Goal: Information Seeking & Learning: Learn about a topic

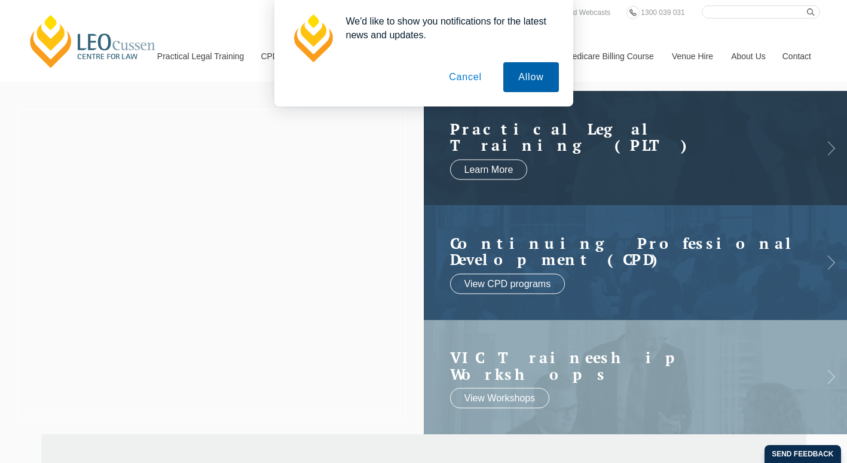
click at [545, 79] on button "Allow" at bounding box center [531, 77] width 55 height 30
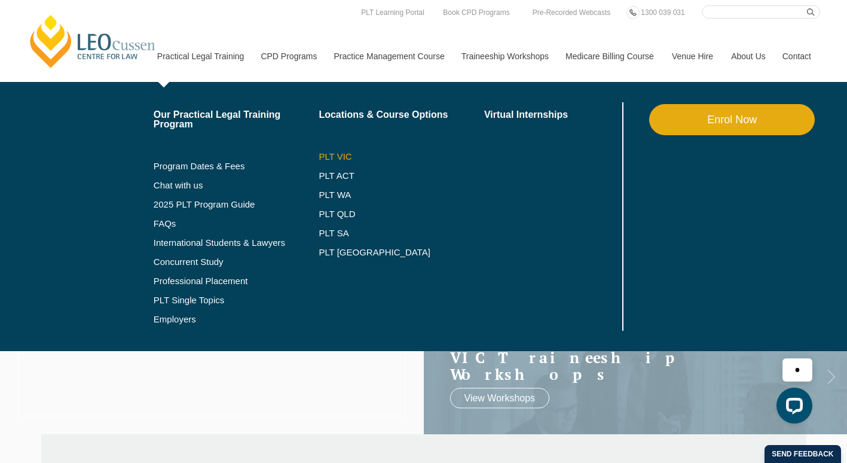
click at [339, 157] on link "PLT VIC" at bounding box center [402, 157] width 166 height 10
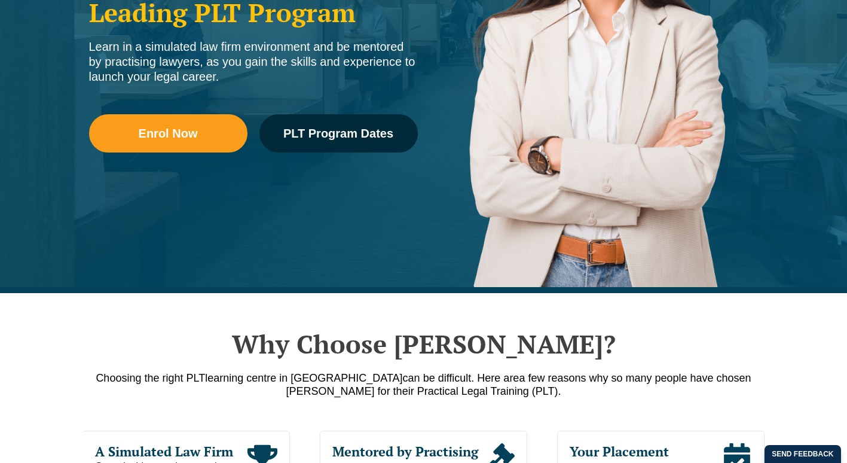
scroll to position [316, 0]
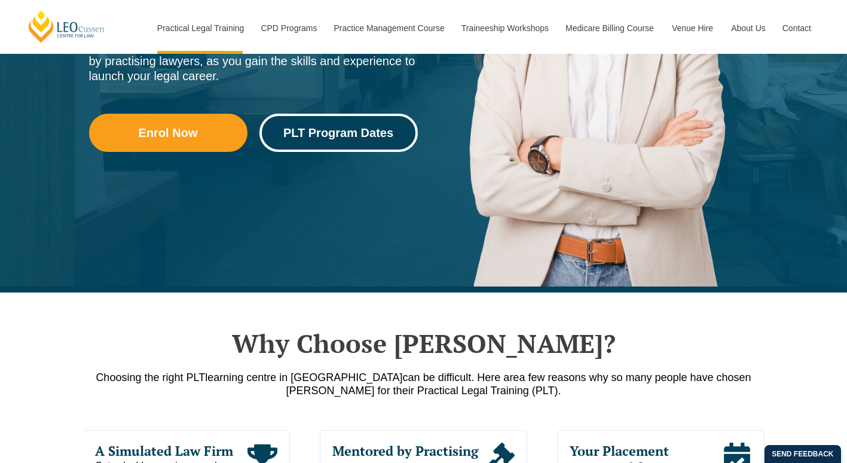
click at [338, 125] on link "PLT Program Dates" at bounding box center [339, 133] width 158 height 38
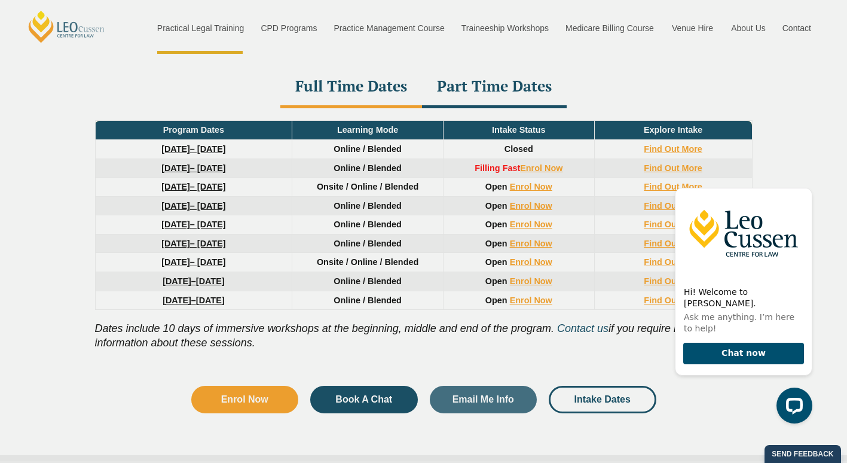
scroll to position [1644, 0]
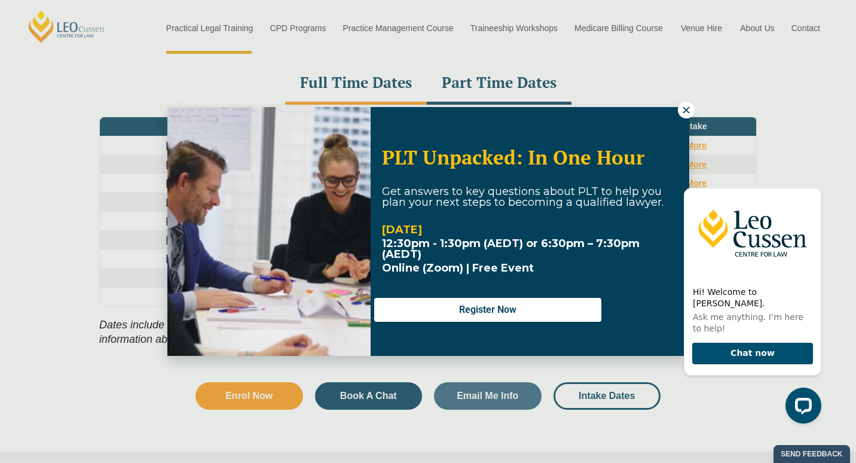
click at [690, 111] on icon at bounding box center [686, 110] width 11 height 11
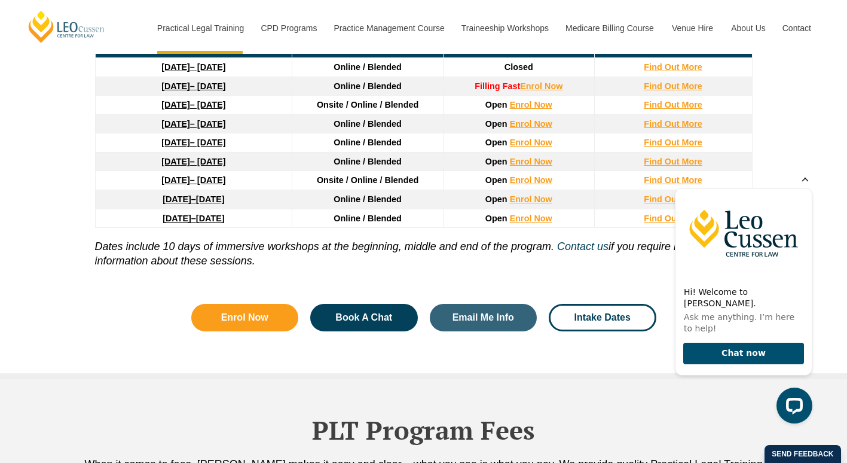
scroll to position [1723, 0]
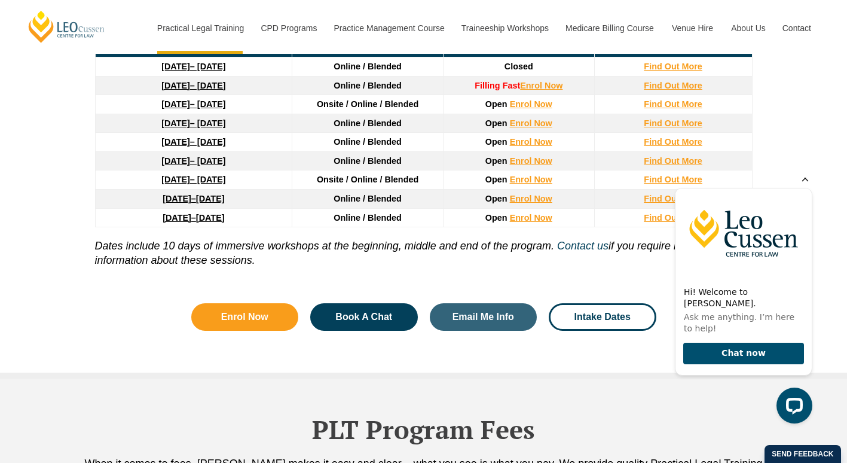
click at [804, 184] on icon "Hide greeting" at bounding box center [805, 178] width 14 height 14
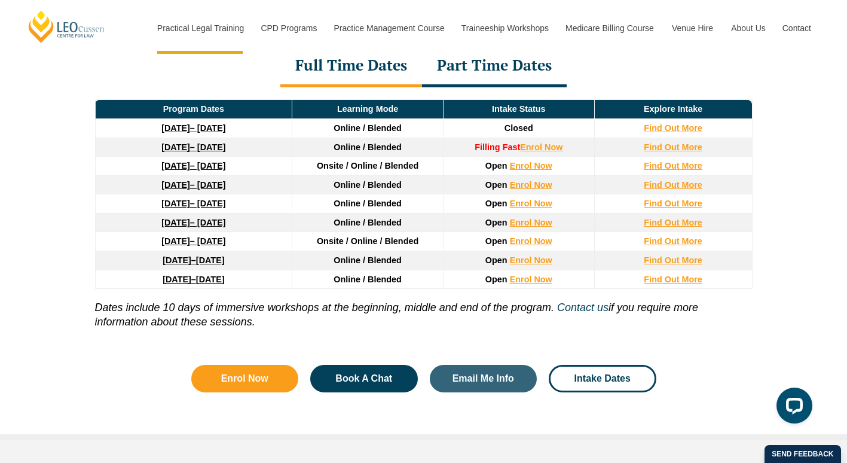
scroll to position [1660, 0]
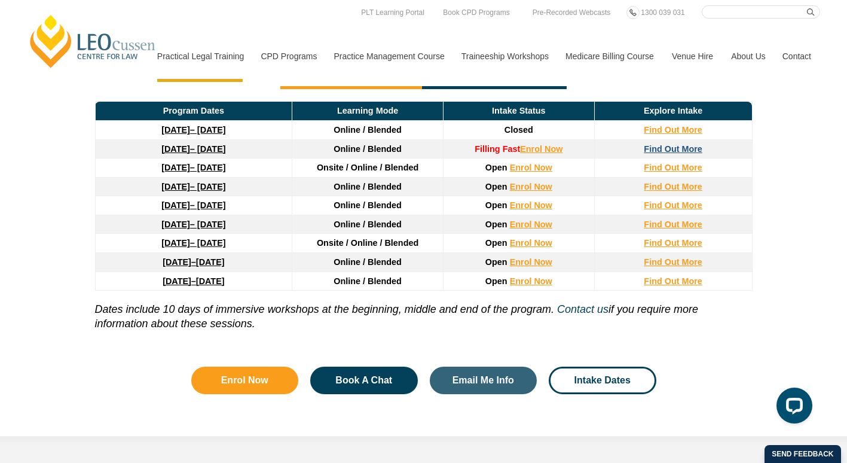
click at [678, 154] on strong "Find Out More" at bounding box center [673, 149] width 59 height 10
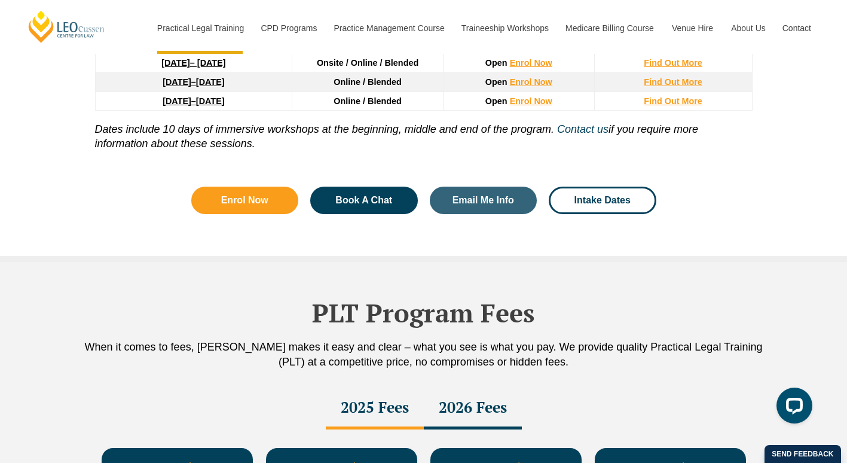
scroll to position [1840, 0]
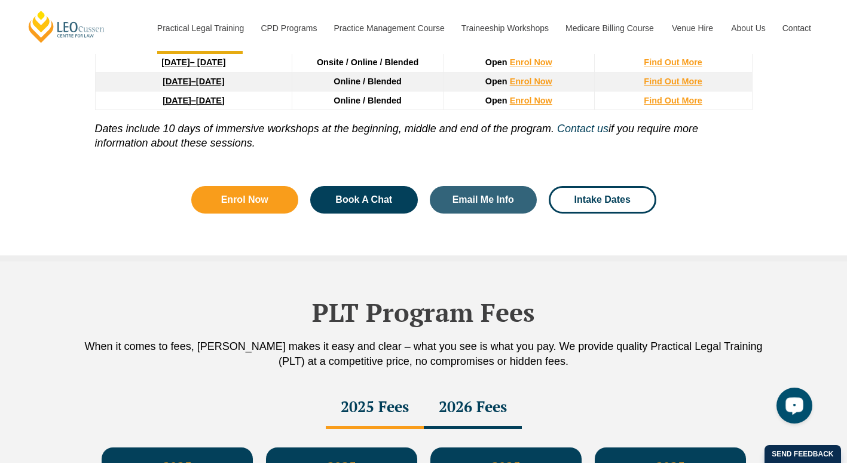
click at [801, 408] on div "Open LiveChat chat widget" at bounding box center [795, 405] width 20 height 20
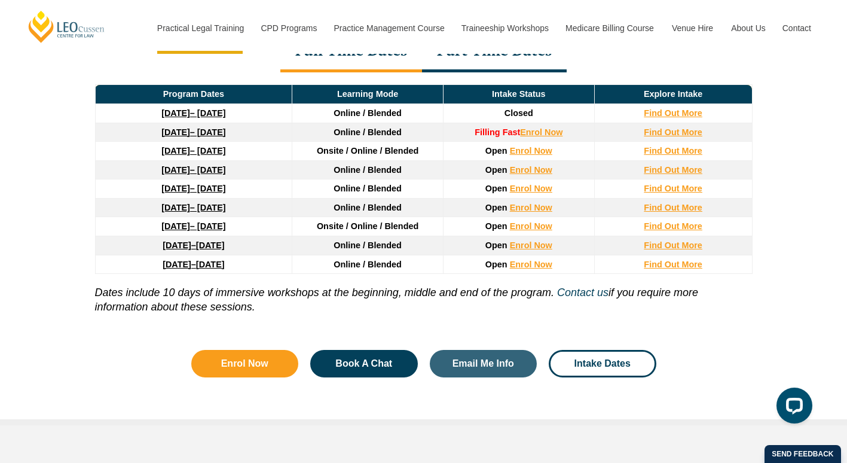
scroll to position [1677, 0]
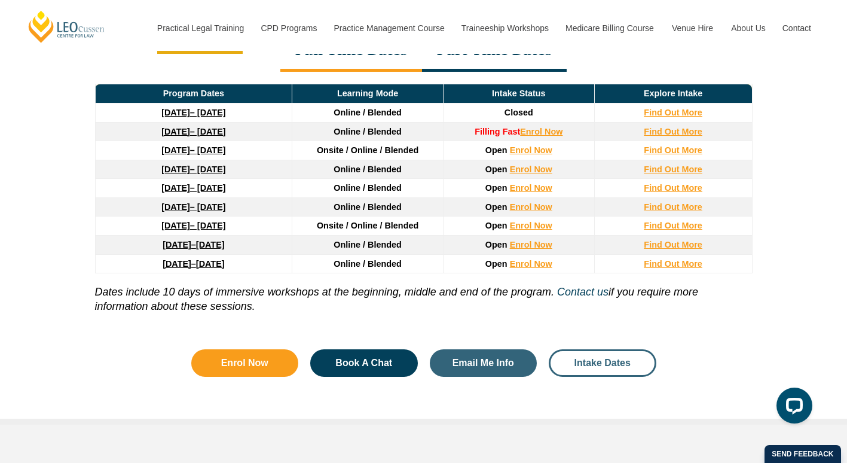
click at [585, 367] on span "Intake Dates" at bounding box center [603, 363] width 56 height 10
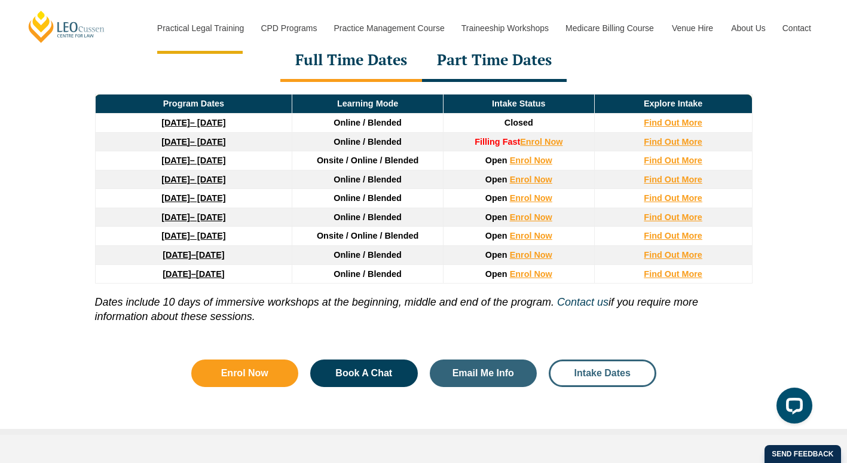
scroll to position [1668, 0]
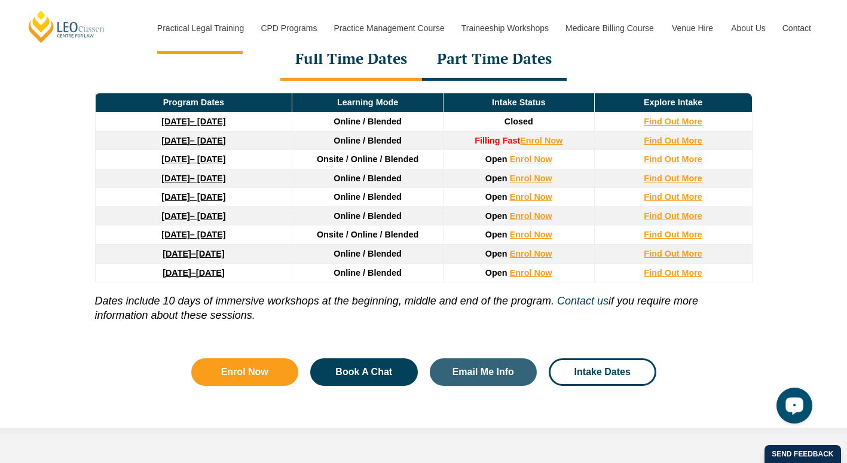
click at [783, 411] on button "Open LiveChat chat widget" at bounding box center [795, 406] width 36 height 36
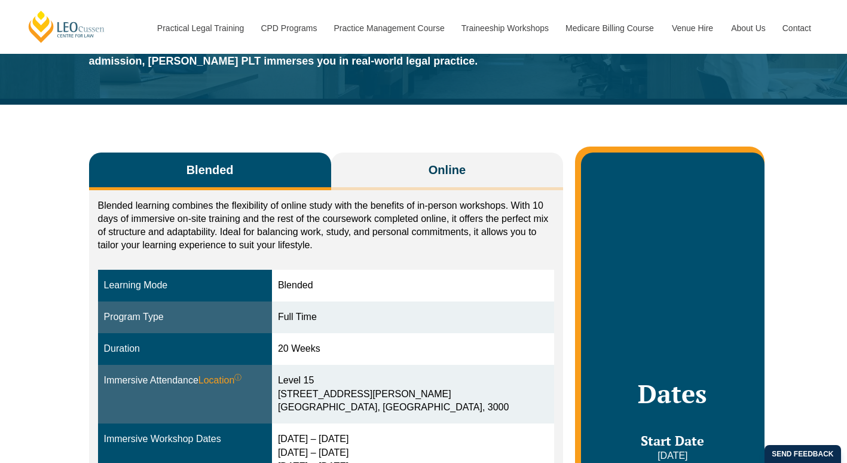
scroll to position [117, 0]
